Goal: Task Accomplishment & Management: Manage account settings

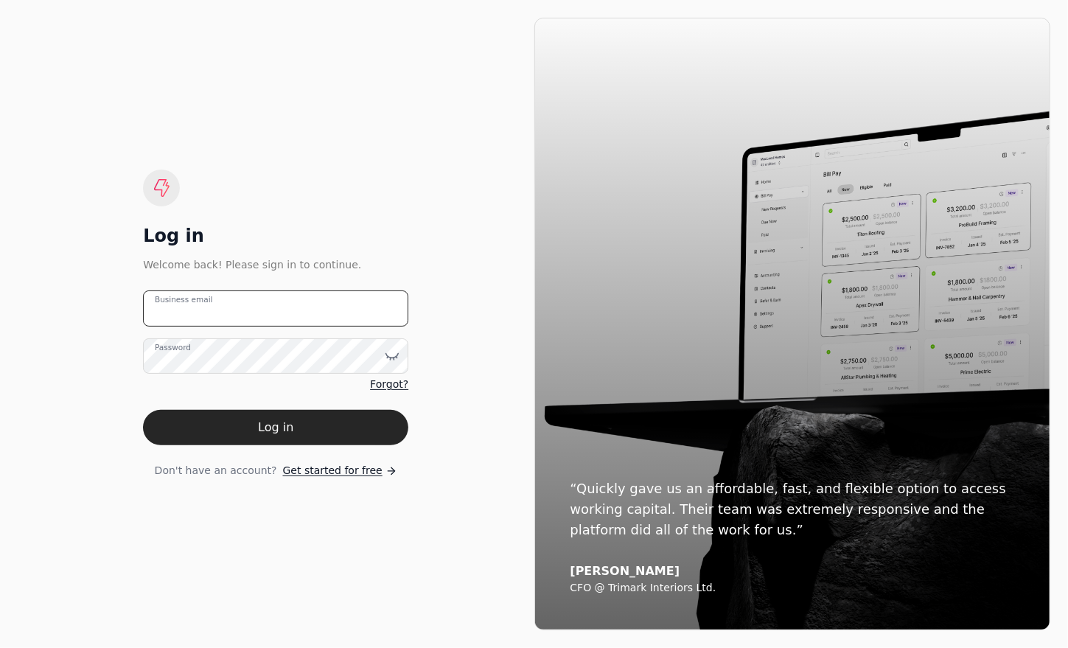
click at [225, 308] on email "Business email" at bounding box center [275, 309] width 265 height 36
type email "[EMAIL_ADDRESS][DOMAIN_NAME]"
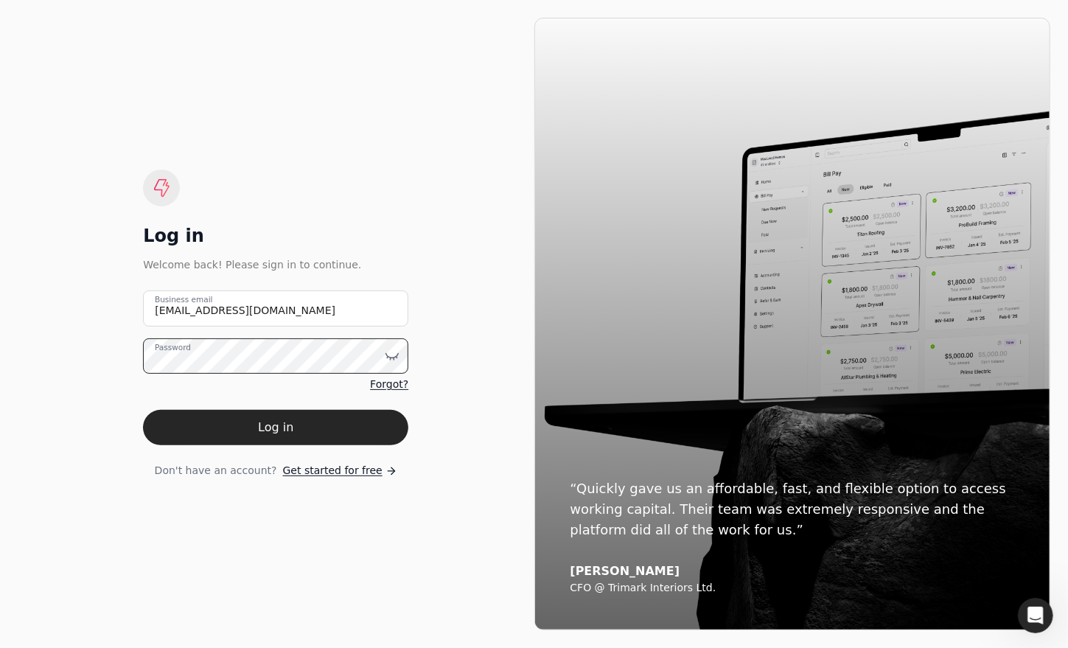
click at [143, 410] on button "Log in" at bounding box center [275, 427] width 265 height 35
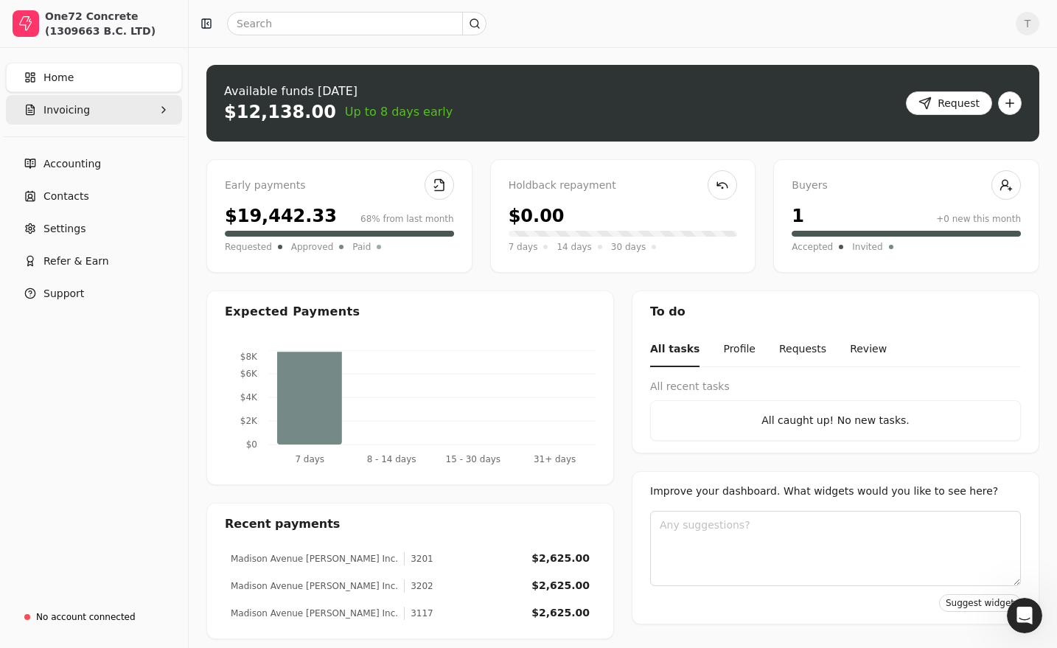
click at [60, 117] on span "Invoicing" at bounding box center [67, 109] width 46 height 15
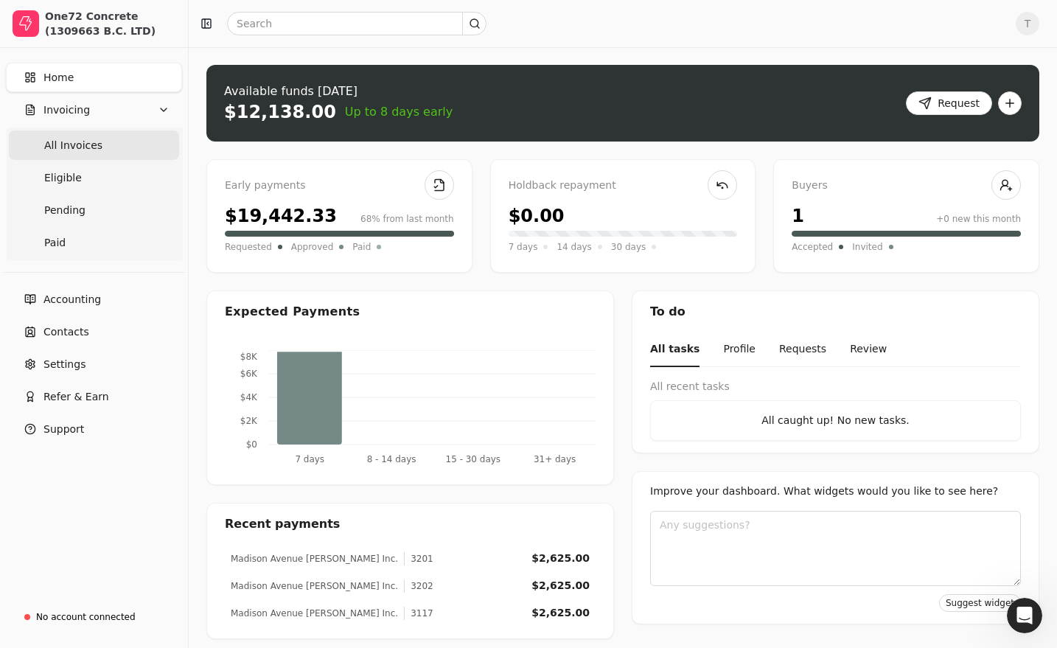
click at [75, 145] on span "All Invoices" at bounding box center [73, 145] width 58 height 15
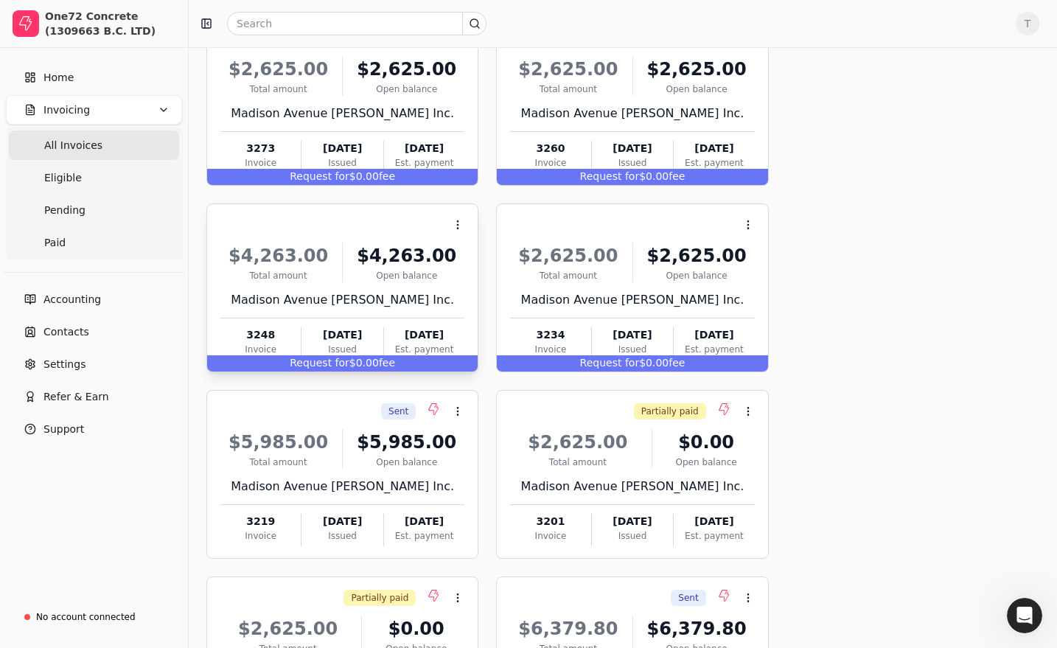
scroll to position [124, 0]
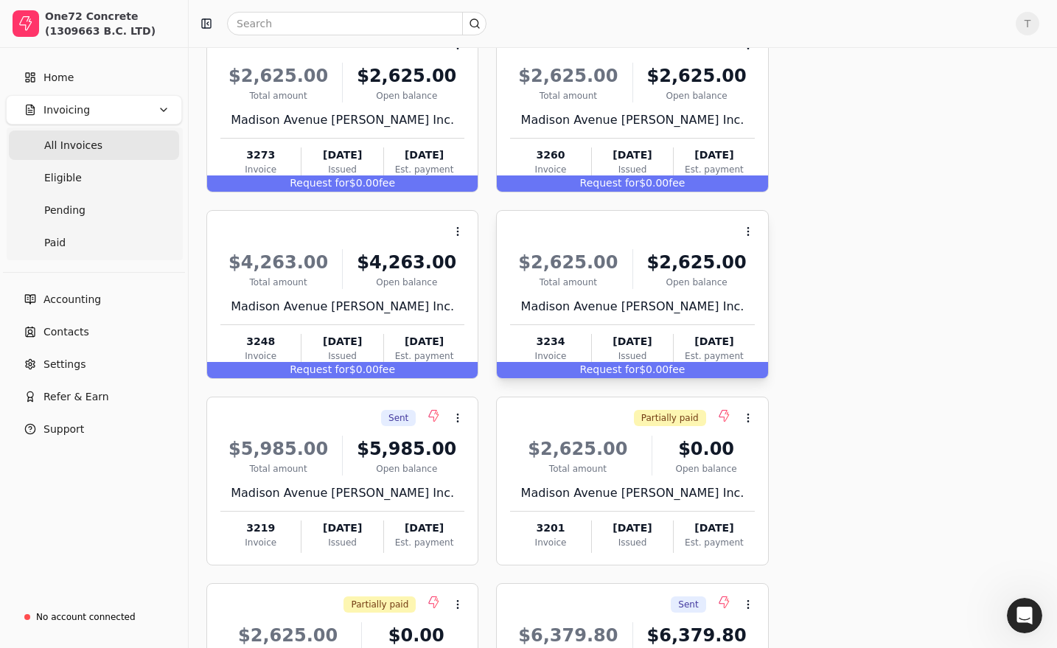
click at [608, 369] on span "Request for" at bounding box center [610, 370] width 60 height 12
click at [771, 265] on span "Open" at bounding box center [771, 267] width 27 height 15
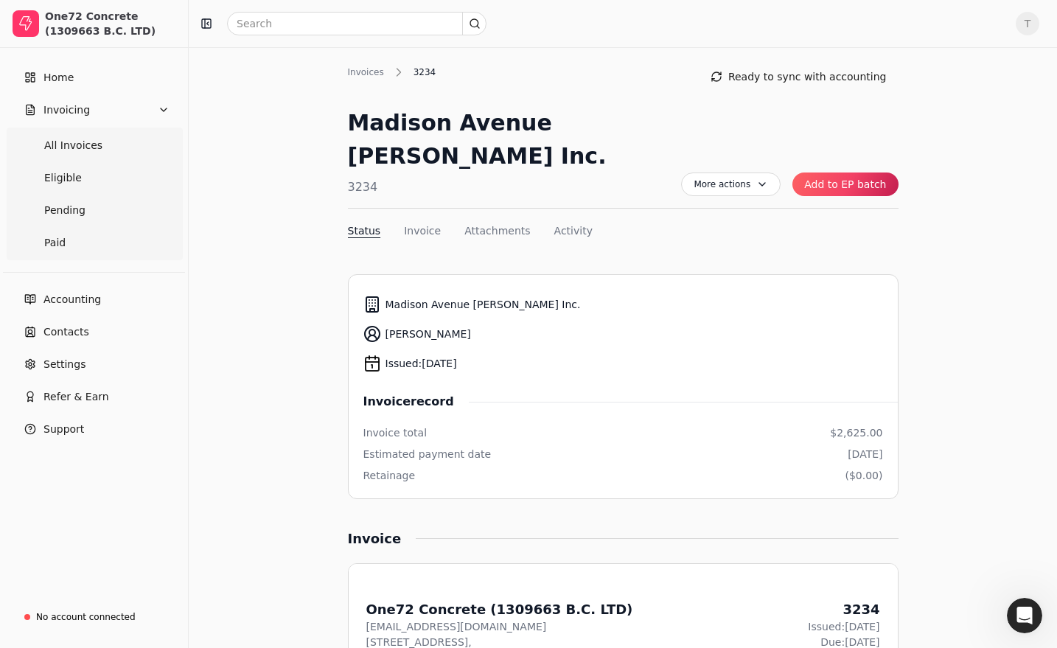
click at [857, 173] on button "Add to EP batch" at bounding box center [845, 185] width 105 height 24
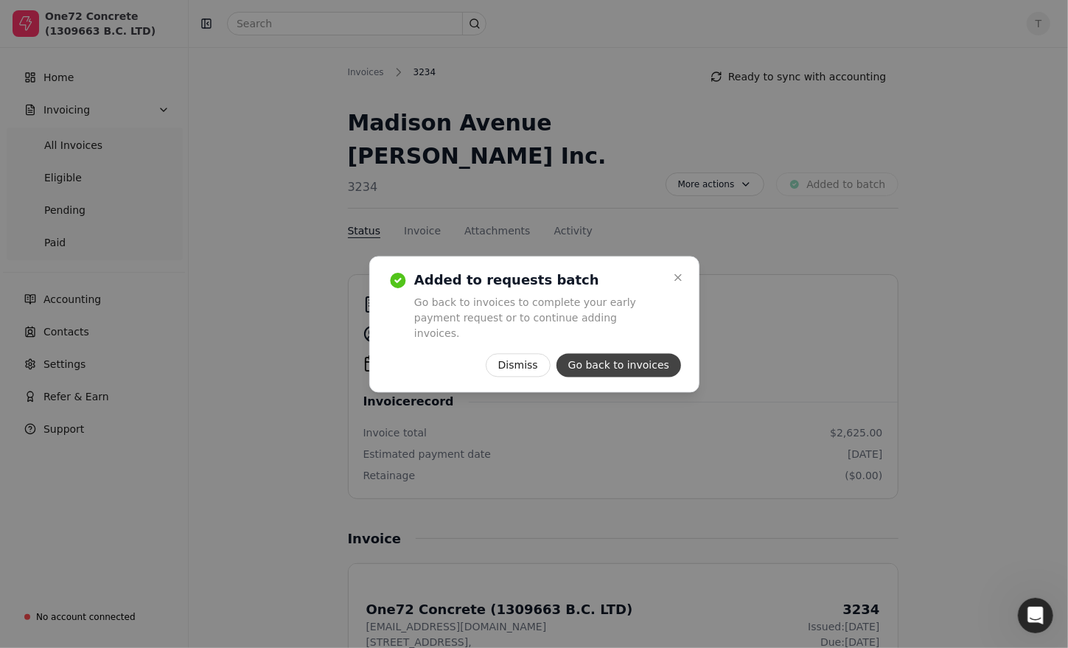
click at [620, 353] on button "Go back to invoices" at bounding box center [618, 365] width 125 height 24
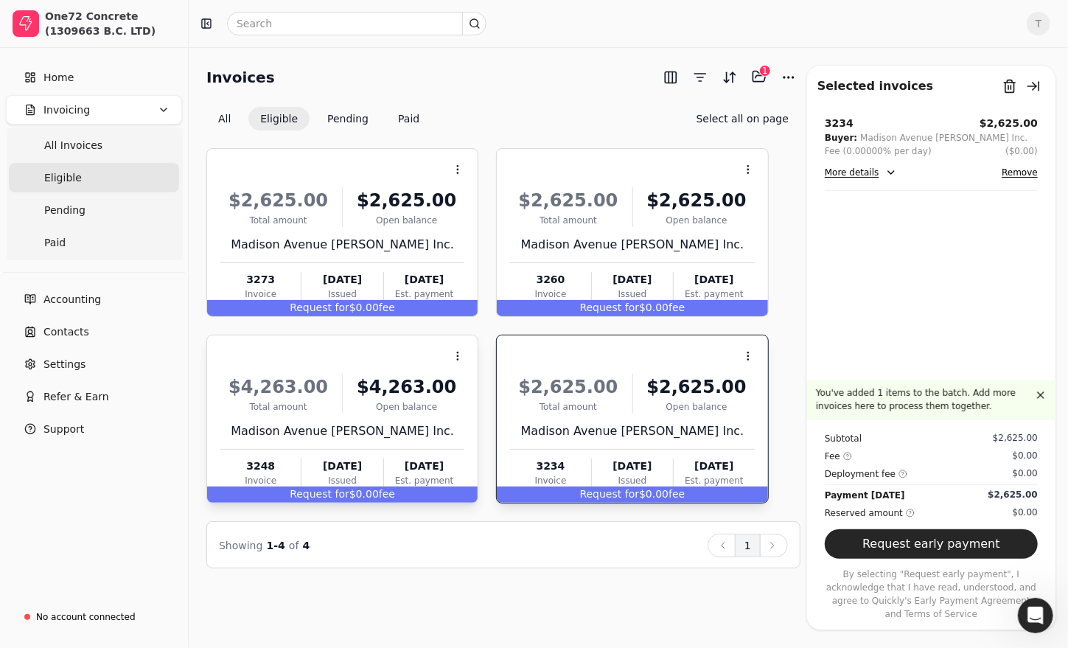
click at [390, 404] on div "Open balance" at bounding box center [407, 406] width 116 height 13
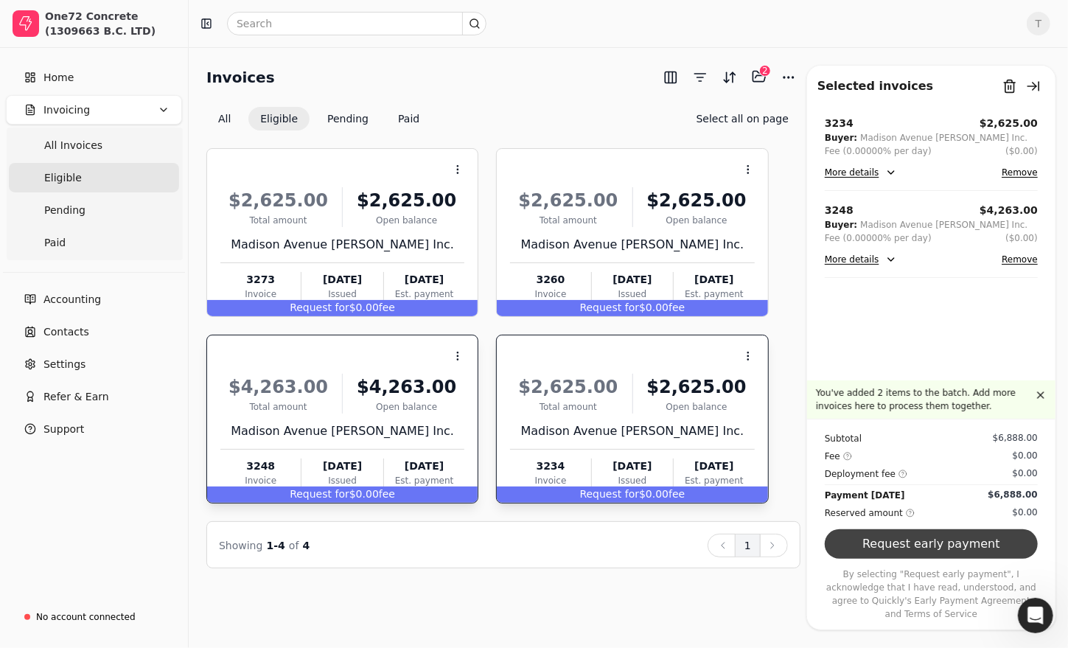
click at [979, 559] on button "Request early payment" at bounding box center [931, 543] width 213 height 29
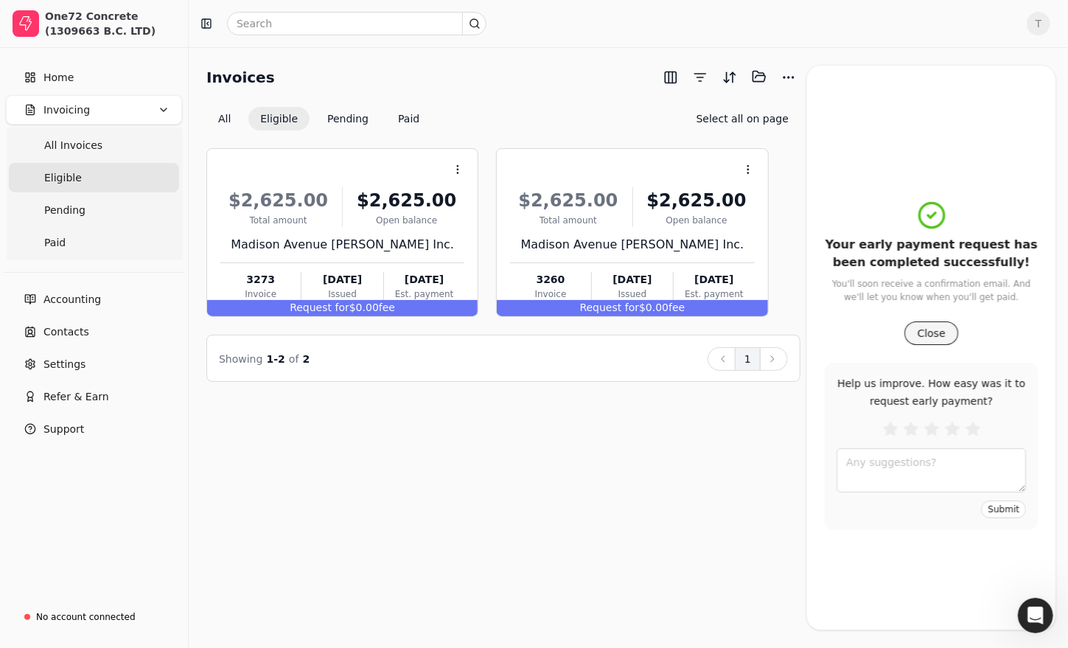
click at [922, 332] on button "Close" at bounding box center [931, 334] width 53 height 24
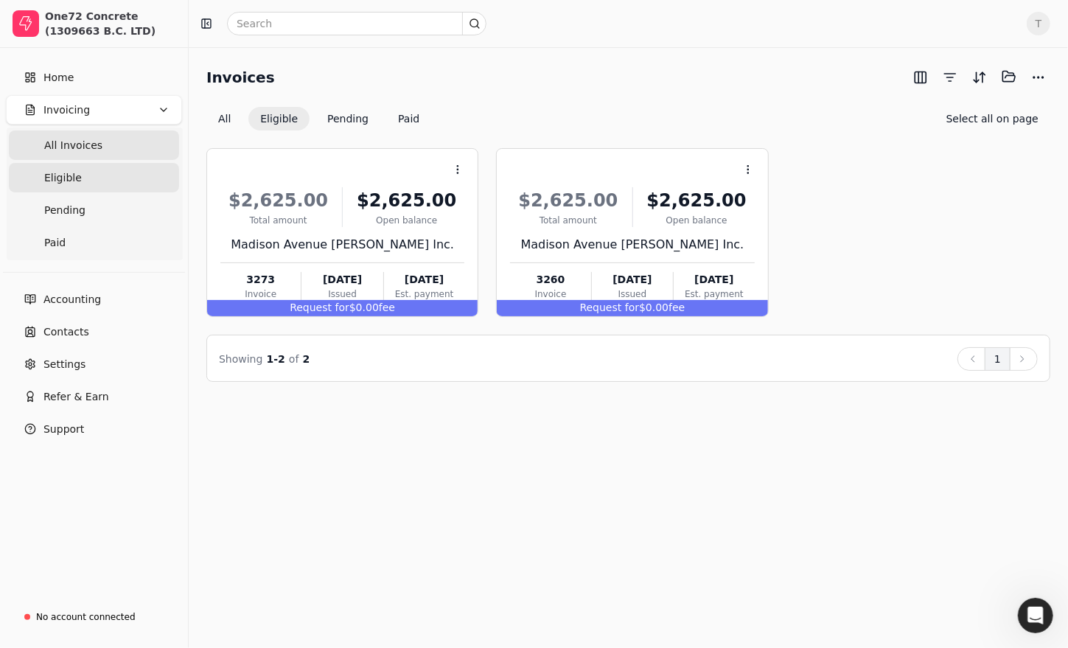
click at [75, 145] on span "All Invoices" at bounding box center [73, 145] width 58 height 15
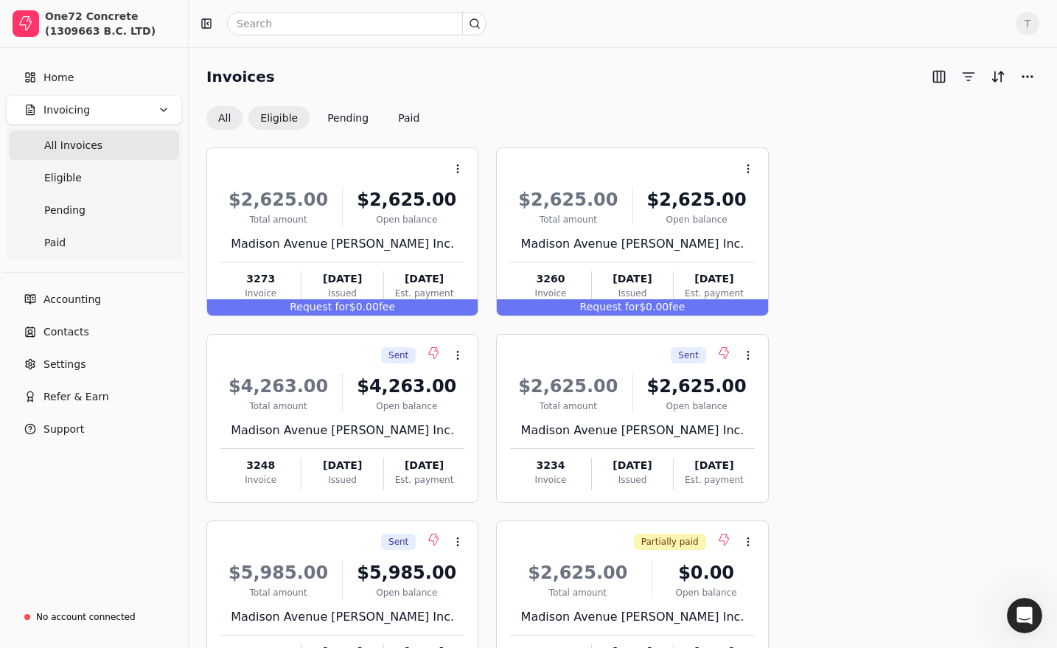
click at [277, 119] on button "Eligible" at bounding box center [279, 118] width 61 height 24
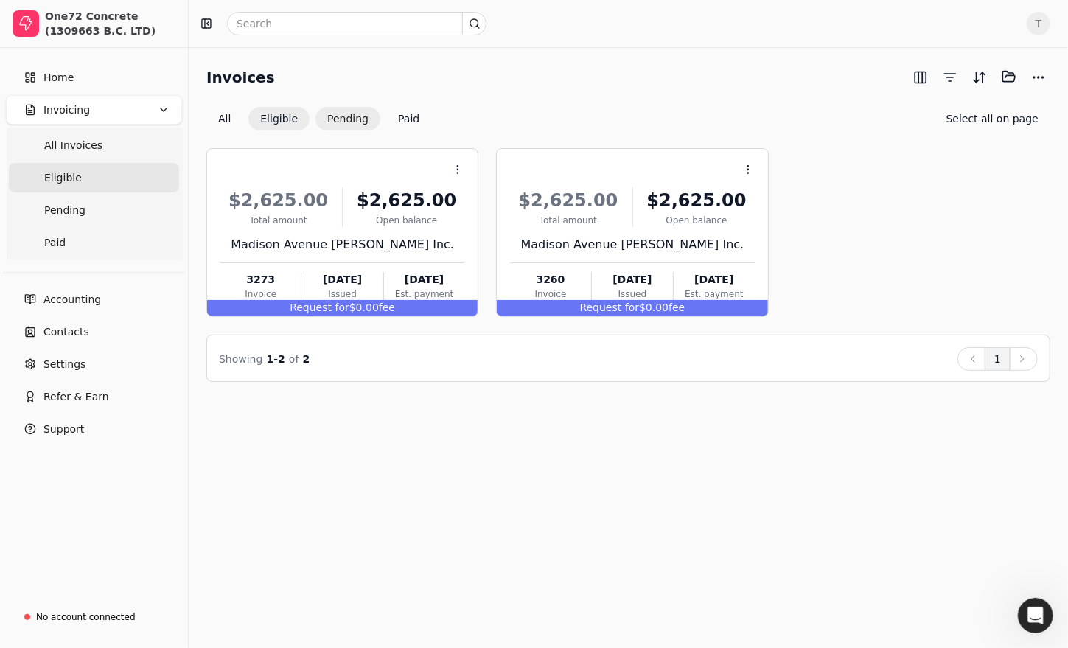
click at [337, 119] on button "Pending" at bounding box center [348, 119] width 65 height 24
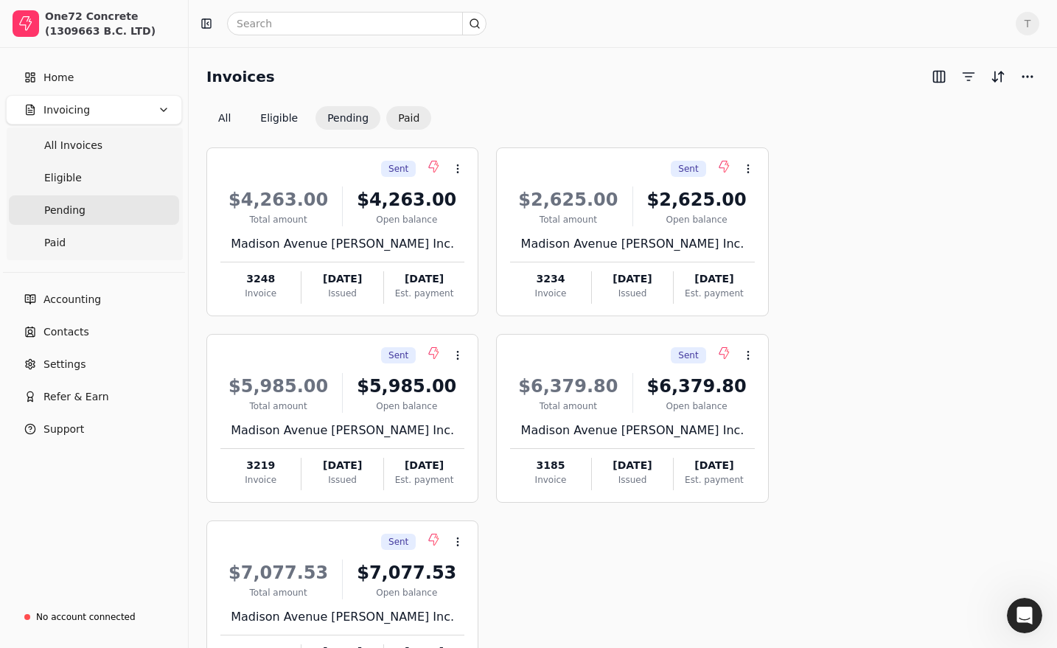
click at [403, 120] on button "Paid" at bounding box center [408, 118] width 45 height 24
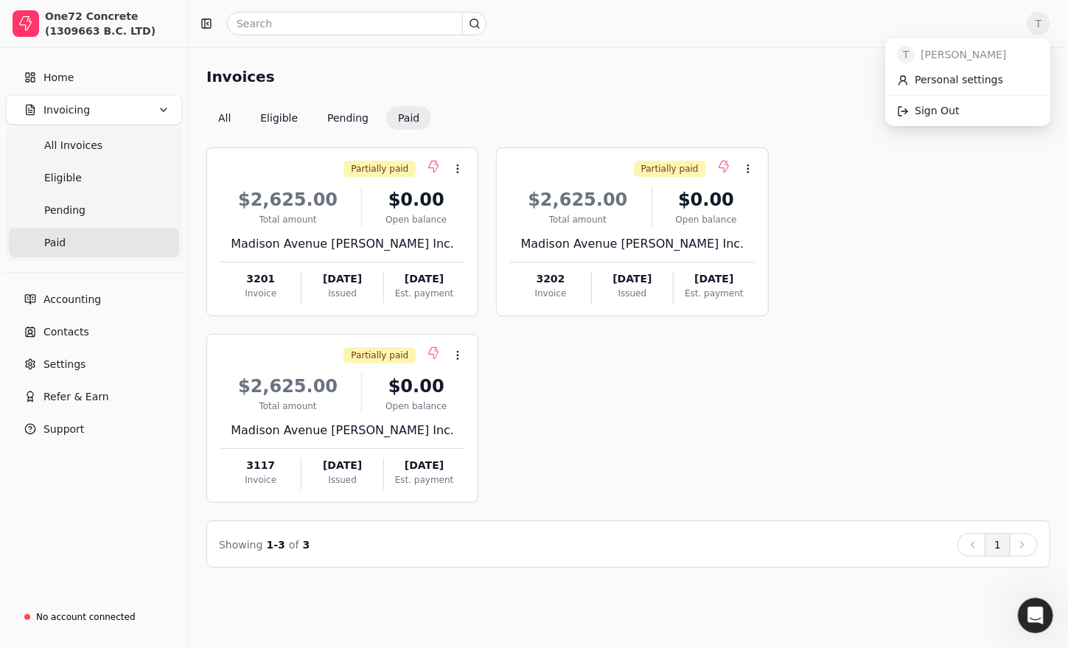
click at [1042, 21] on span "T" at bounding box center [1039, 24] width 24 height 24
click at [924, 117] on span "Sign Out" at bounding box center [937, 110] width 44 height 15
